Goal: Task Accomplishment & Management: Complete application form

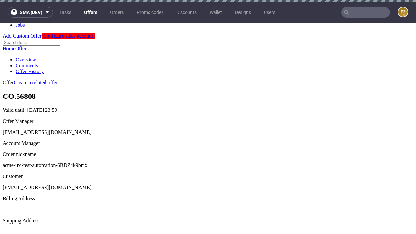
scroll to position [2, 0]
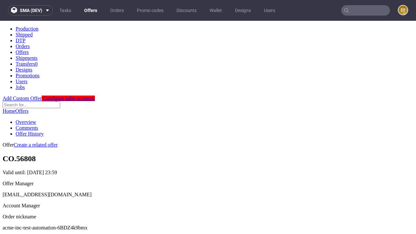
scroll to position [64, 0]
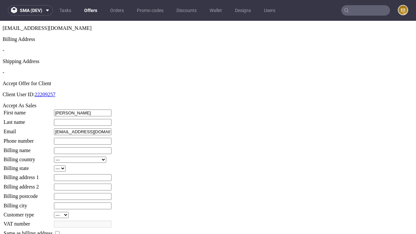
type input "Lelia"
type input "Cummerata"
type input "1509813888"
type input "Jeffry.Osinski"
select select "13"
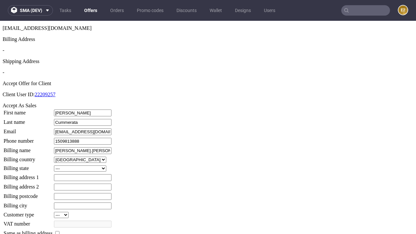
select select "132"
type input "Jeffry.Osinski"
type input "1 Bayer Mead"
type input "PV52 4EH"
type input "Streichwell"
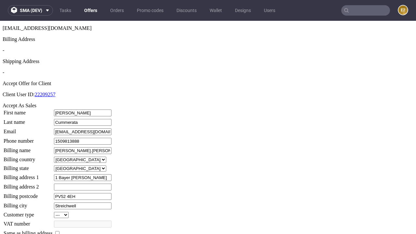
click at [59, 231] on input "checkbox" at bounding box center [57, 233] width 4 height 4
checkbox input "true"
type input "Jeffry.Osinski"
select select "13"
type input "1 Bayer Mead"
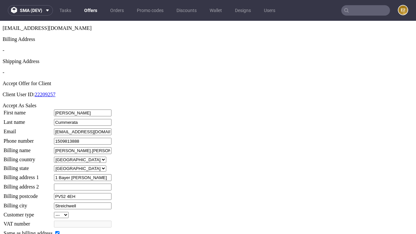
type input "PV52 4EH"
type input "Streichwell"
select select "132"
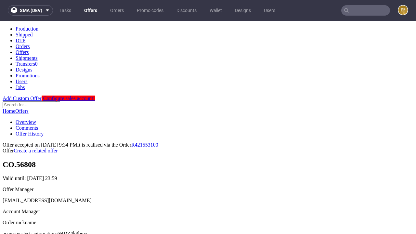
scroll to position [0, 0]
